Goal: Find specific page/section: Find specific page/section

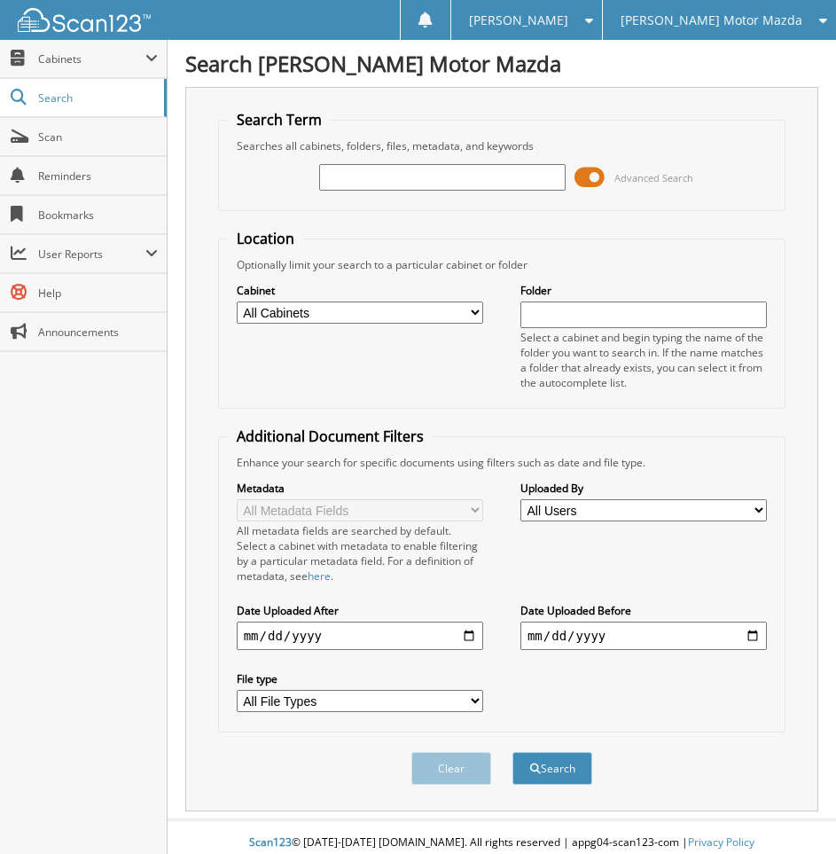
drag, startPoint x: 0, startPoint y: 0, endPoint x: 409, endPoint y: 172, distance: 443.7
click at [409, 172] on input "text" at bounding box center [442, 177] width 247 height 27
type input "315856"
click at [513, 752] on button "Search" at bounding box center [553, 768] width 80 height 33
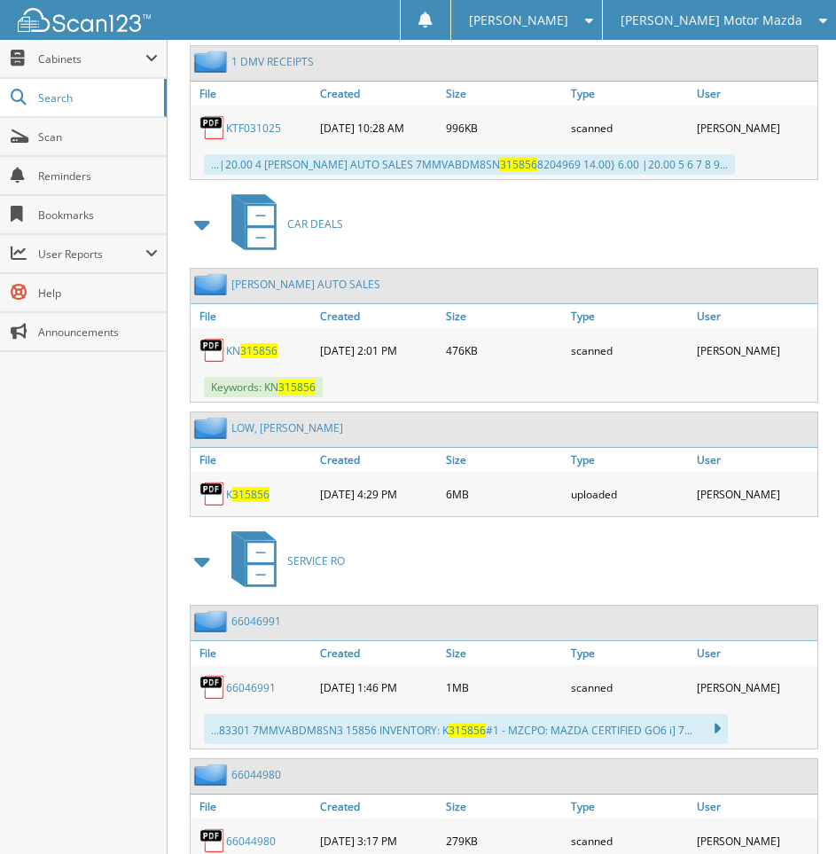
scroll to position [1103, 0]
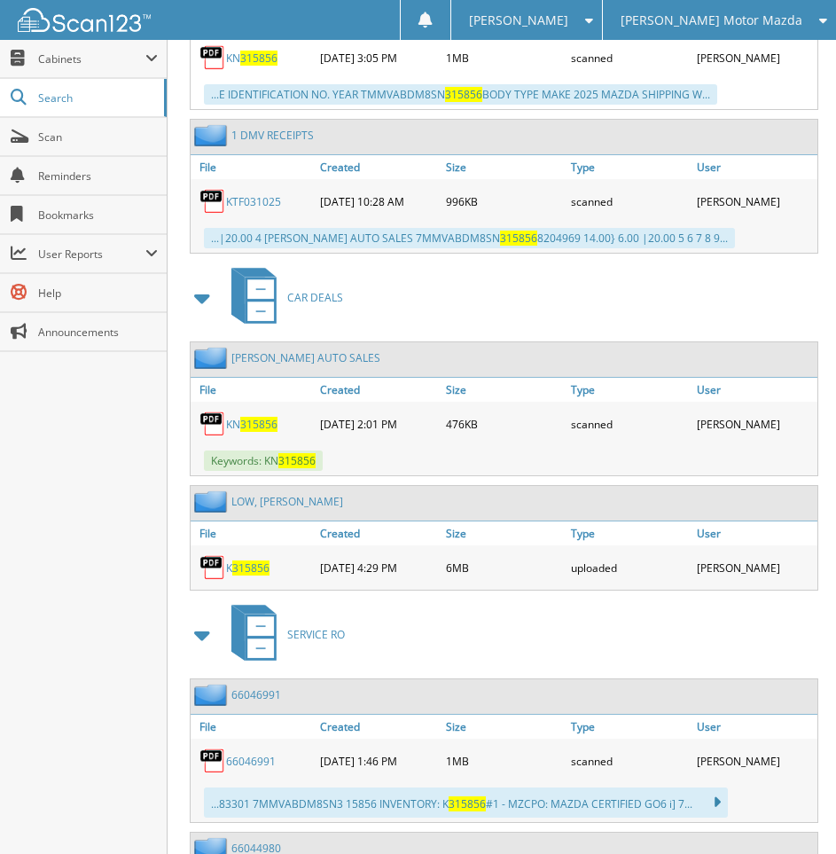
click at [255, 564] on span "315856" at bounding box center [250, 568] width 37 height 15
